Goal: Transaction & Acquisition: Purchase product/service

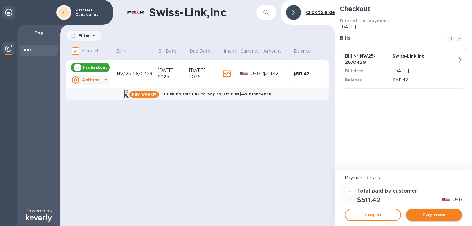
click at [446, 218] on span "Pay now" at bounding box center [433, 214] width 46 height 7
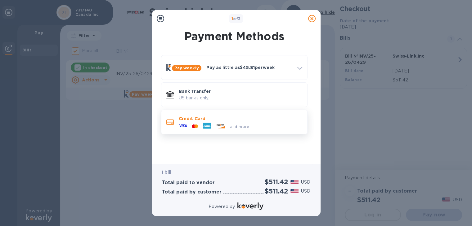
click at [200, 118] on p "Credit Card" at bounding box center [240, 119] width 123 height 6
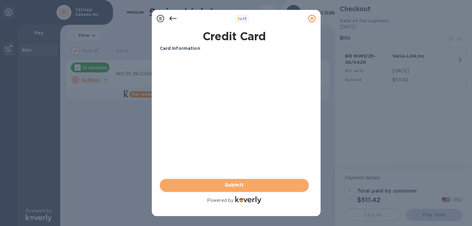
click at [239, 183] on span "Submit" at bounding box center [234, 185] width 139 height 7
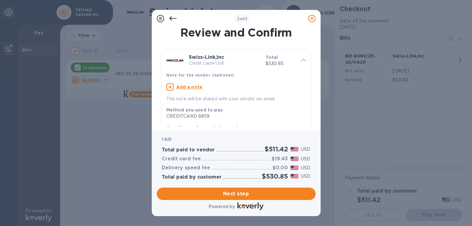
click at [170, 20] on icon at bounding box center [172, 18] width 7 height 4
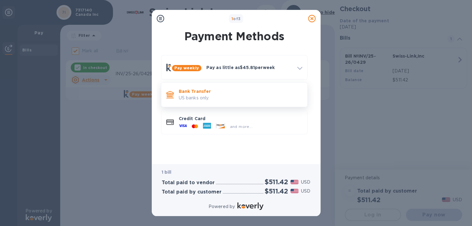
click at [194, 95] on p "US banks only." at bounding box center [240, 98] width 123 height 7
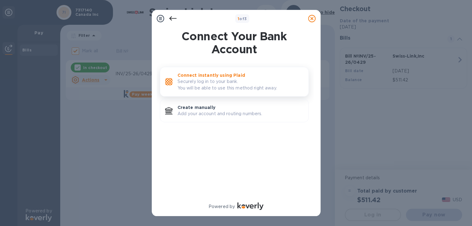
click at [218, 78] on p "Securely log in to your bank. You will be able to use this method right away." at bounding box center [240, 84] width 126 height 13
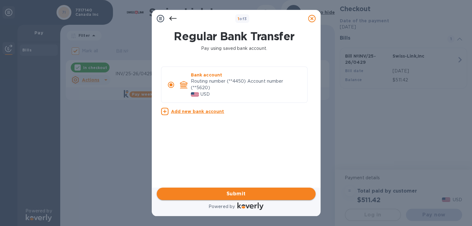
click at [240, 196] on span "Submit" at bounding box center [236, 193] width 149 height 7
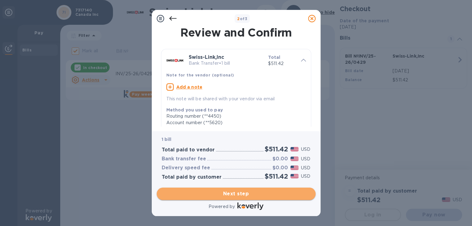
click at [251, 194] on span "Next step" at bounding box center [236, 193] width 149 height 7
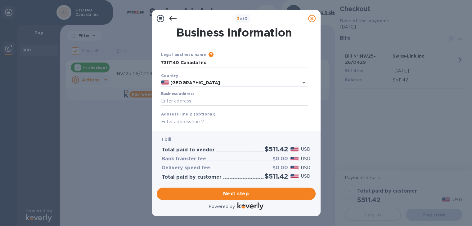
click at [228, 102] on input "Business address" at bounding box center [234, 101] width 146 height 9
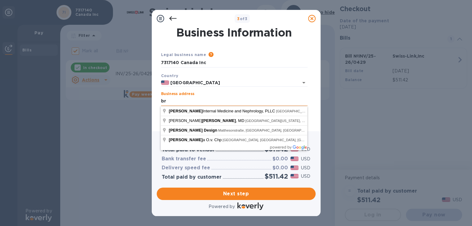
type input "b"
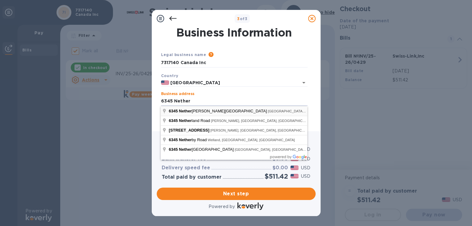
type input "6345 Nether"
type input "[GEOGRAPHIC_DATA]"
type input "[STREET_ADDRESS]"
type input "[GEOGRAPHIC_DATA]"
type input "ON"
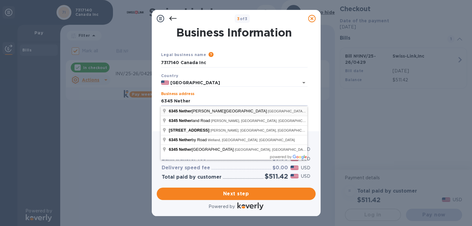
type input "L5T 1B8"
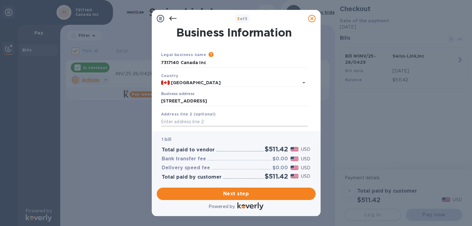
click at [213, 124] on input "text" at bounding box center [234, 121] width 146 height 9
type input "Unit 4"
click at [239, 194] on span "Next step" at bounding box center [236, 193] width 149 height 7
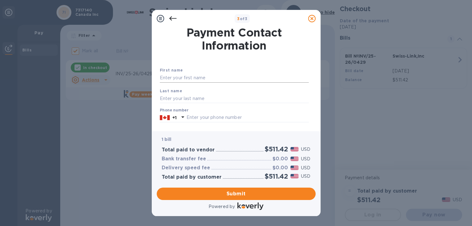
click at [209, 78] on input "text" at bounding box center [234, 77] width 149 height 9
type input "[PERSON_NAME]"
click at [199, 101] on input "text" at bounding box center [234, 98] width 149 height 9
type input "Bryskine"
click at [199, 117] on input "text" at bounding box center [247, 117] width 122 height 9
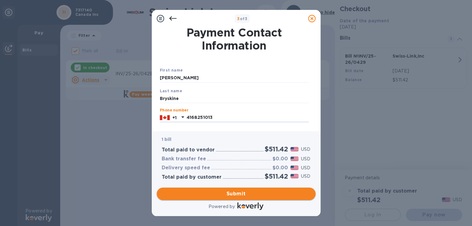
type input "4168251013"
click at [239, 193] on span "Submit" at bounding box center [236, 193] width 149 height 7
click at [239, 190] on span "Submit" at bounding box center [236, 193] width 149 height 7
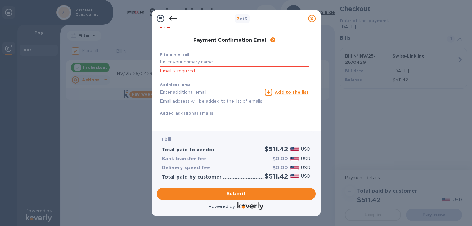
scroll to position [100, 0]
click at [194, 58] on input "text" at bounding box center [234, 62] width 149 height 9
type input "[EMAIL_ADDRESS][DOMAIN_NAME]"
click at [245, 119] on div "First name [PERSON_NAME] Last name [PERSON_NAME] Phone number [PHONE_NUMBER] Pa…" at bounding box center [234, 51] width 149 height 152
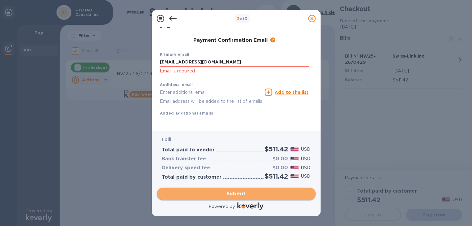
click at [239, 198] on button "Submit" at bounding box center [236, 194] width 159 height 12
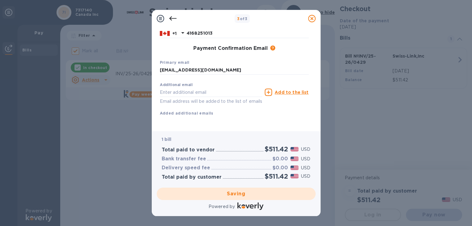
checkbox input "false"
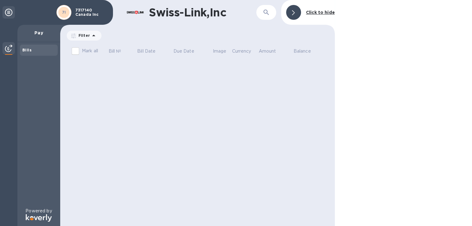
scroll to position [0, 0]
